Goal: Task Accomplishment & Management: Use online tool/utility

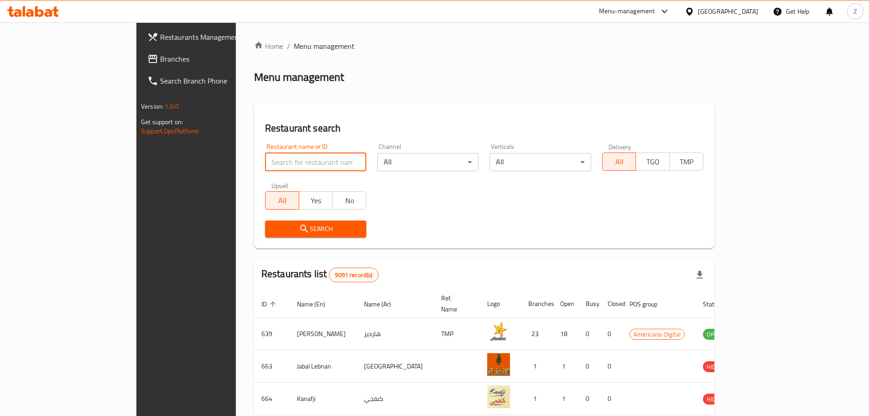
click at [271, 166] on input "search" at bounding box center [315, 162] width 101 height 18
click at [286, 159] on input "search" at bounding box center [315, 162] width 101 height 18
type input "Jollibee"
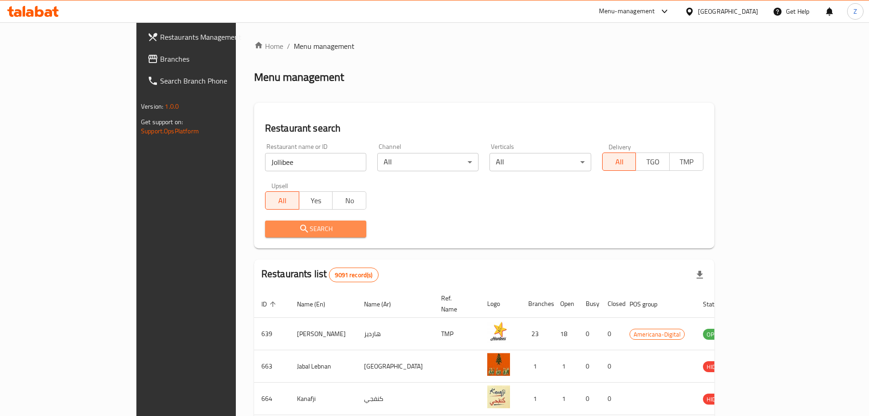
click at [272, 234] on span "Search" at bounding box center [315, 228] width 87 height 11
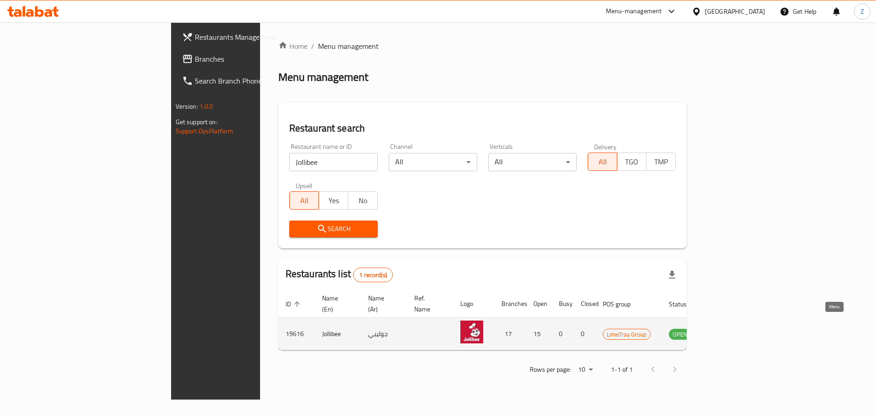
click at [727, 330] on icon "enhanced table" at bounding box center [722, 334] width 10 height 8
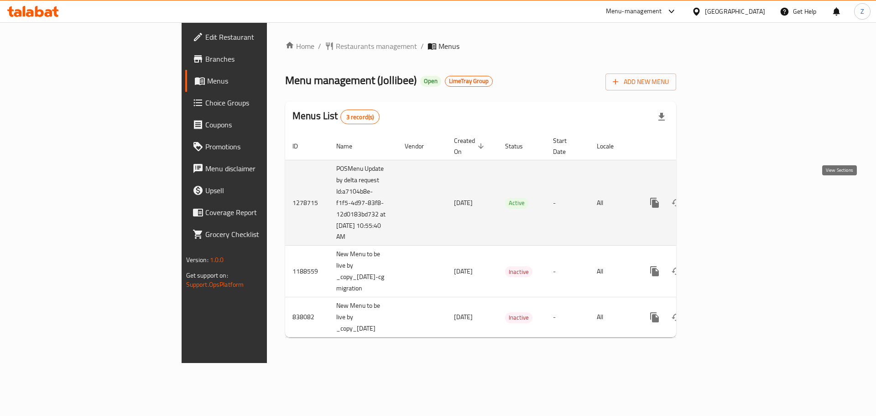
click at [726, 197] on icon "enhanced table" at bounding box center [720, 202] width 11 height 11
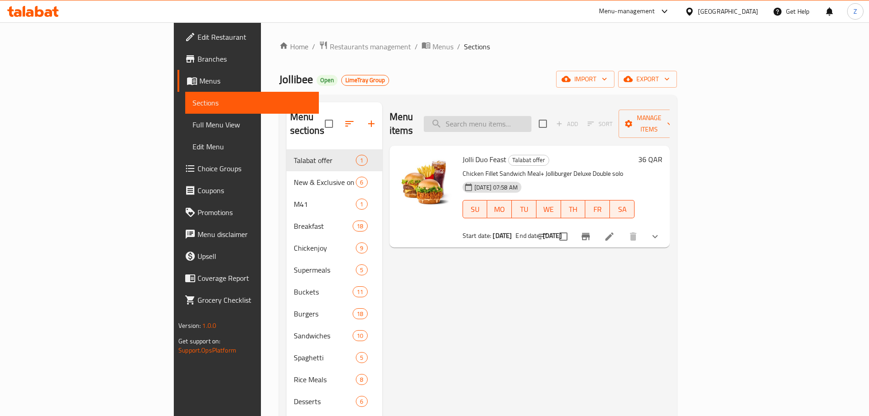
click at [527, 116] on input "search" at bounding box center [478, 124] width 108 height 16
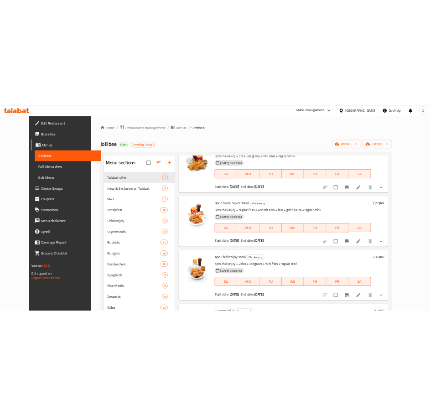
scroll to position [228, 0]
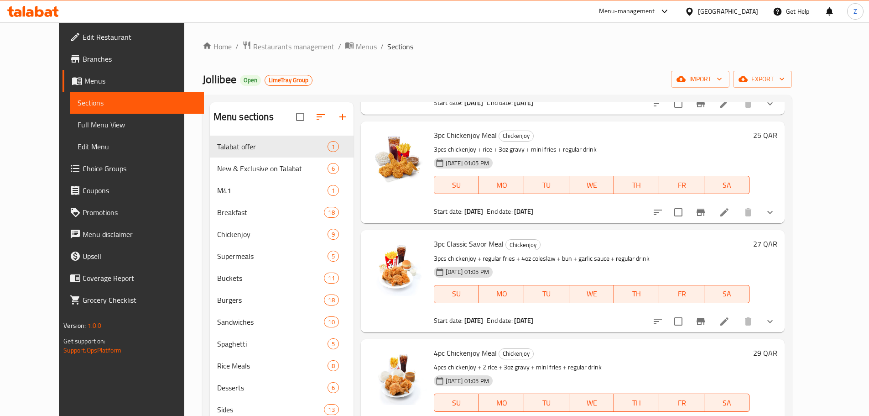
type input "3"
click at [440, 133] on span "3pc Chickenjoy Meal" at bounding box center [465, 135] width 63 height 14
copy h6 "3pc Chickenjoy Meal"
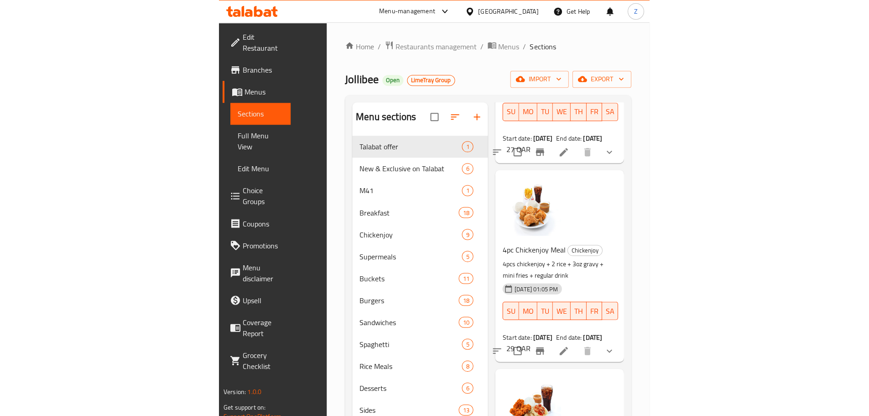
scroll to position [821, 0]
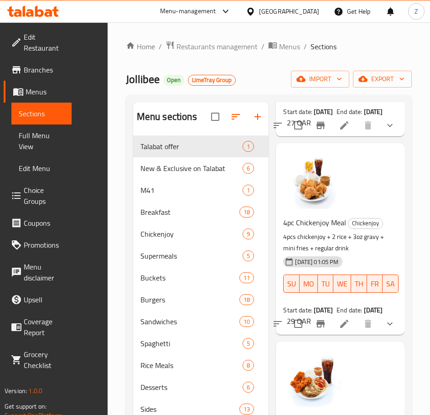
click at [302, 230] on span "4pc Chickenjoy Meal" at bounding box center [314, 223] width 63 height 14
copy h6 "4pc Chickenjoy Meal"
